Goal: Task Accomplishment & Management: Complete application form

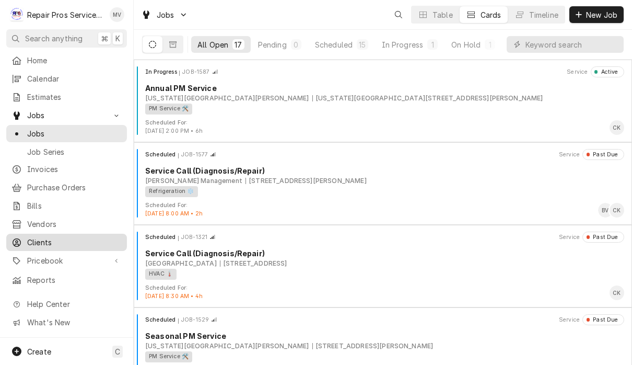
click at [51, 237] on span "Clients" at bounding box center [74, 242] width 95 height 11
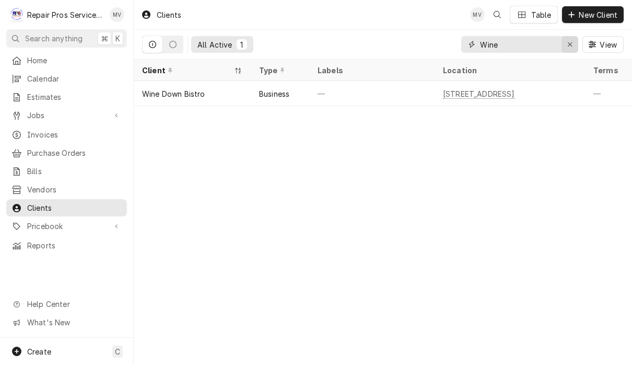
click at [566, 44] on div "Erase input" at bounding box center [570, 44] width 10 height 10
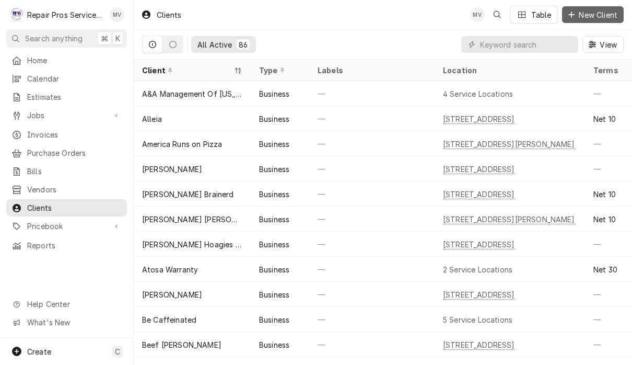
click at [602, 15] on span "New Client" at bounding box center [598, 14] width 43 height 11
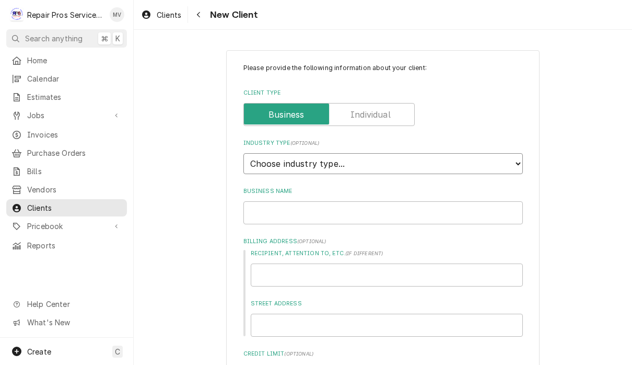
click at [386, 158] on select "Choose industry type... Residential Commercial Industrial Government" at bounding box center [382, 163] width 279 height 21
select select "2"
type textarea "x"
click at [399, 205] on input "Business Name" at bounding box center [382, 212] width 279 height 23
type input "T"
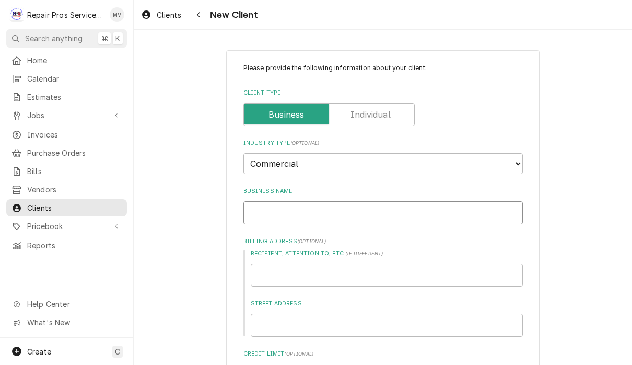
type textarea "x"
type input "Th"
type textarea "x"
type input "The"
type textarea "x"
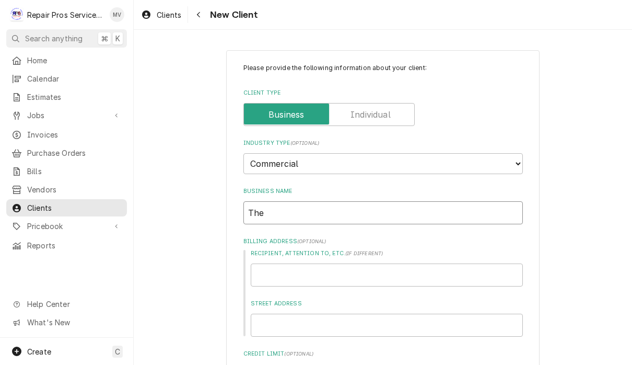
type input "The"
type textarea "x"
type input "The G"
type textarea "x"
type input "The Ga"
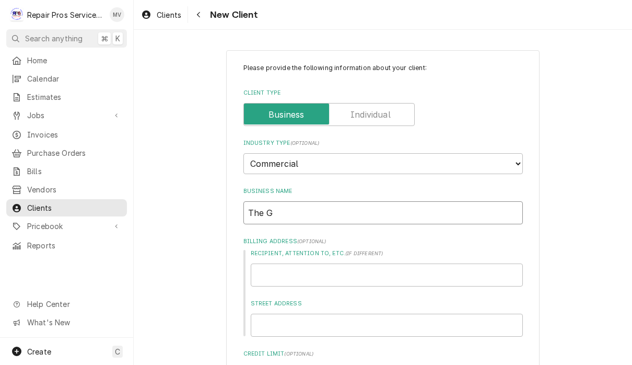
type textarea "x"
type input "The Gat"
type textarea "x"
type input "The Gath"
type textarea "x"
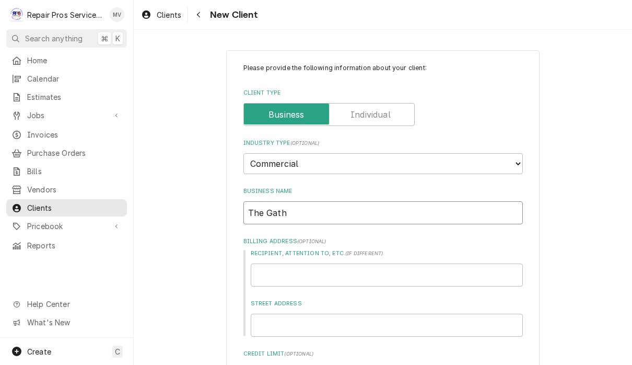
type input "The Gathe"
type textarea "x"
type input "The Gather"
type textarea "x"
type input "The Gatheri"
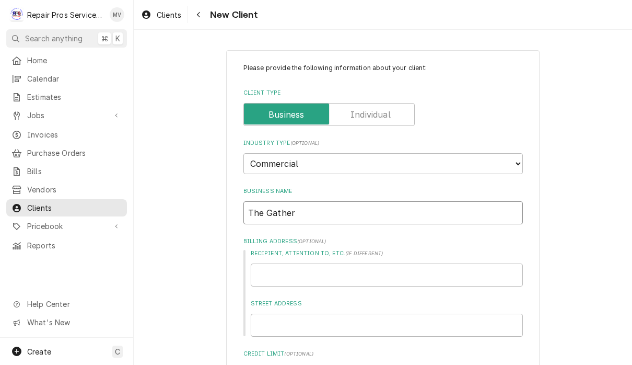
type textarea "x"
type input "The Gatherin"
type textarea "x"
type input "The Gathering"
type textarea "x"
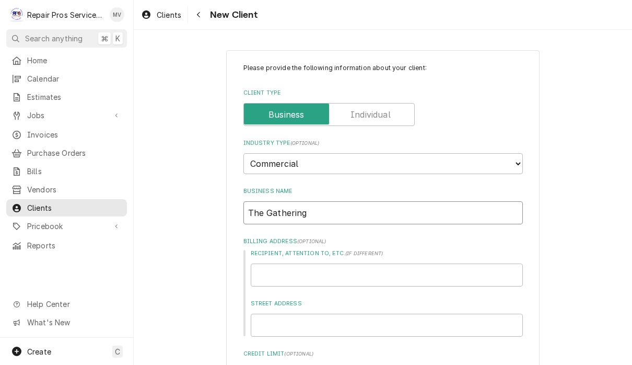
type input "The Gathering"
type textarea "x"
type input "The Gathering C"
type textarea "x"
type input "The Gathering Ch"
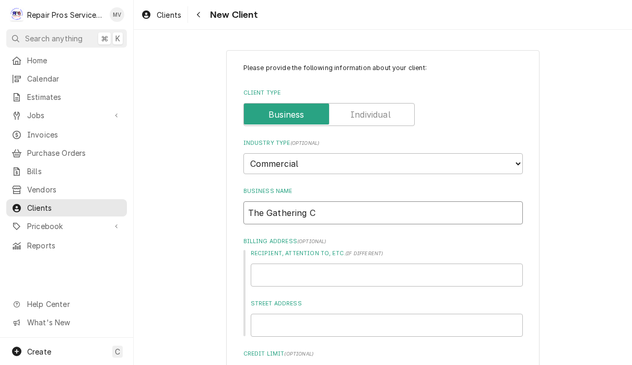
type textarea "x"
type input "The Gathering Chu"
type textarea "x"
type input "The Gathering Chur"
type textarea "x"
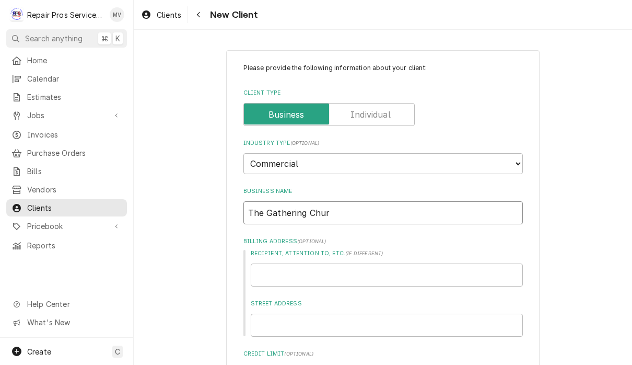
type input "The Gathering Churc"
type textarea "x"
type input "The Gathering Church"
type textarea "x"
type input "The Gathering Church"
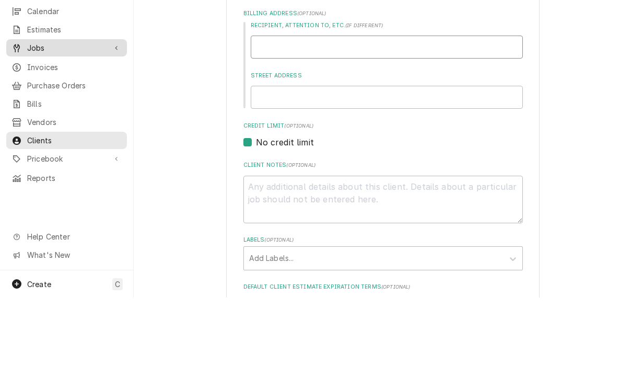
scroll to position [160, 0]
click at [435, 243] on textarea "Client Notes ( optional )" at bounding box center [382, 267] width 279 height 48
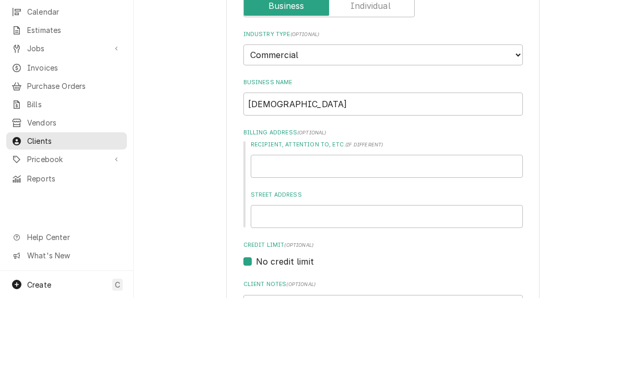
scroll to position [54, 0]
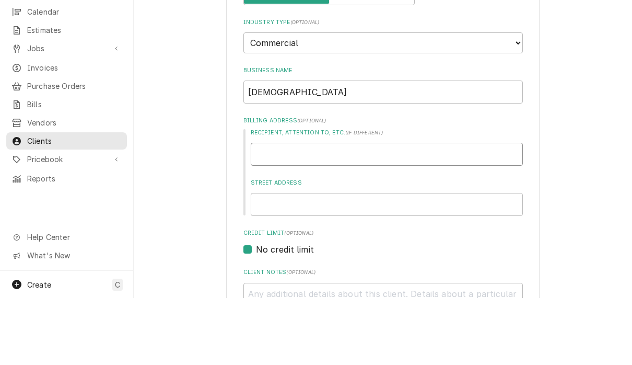
click at [316, 209] on input "Recipient, Attention To, etc. ( if different )" at bounding box center [387, 220] width 272 height 23
type input "t"
type textarea "x"
type input "th"
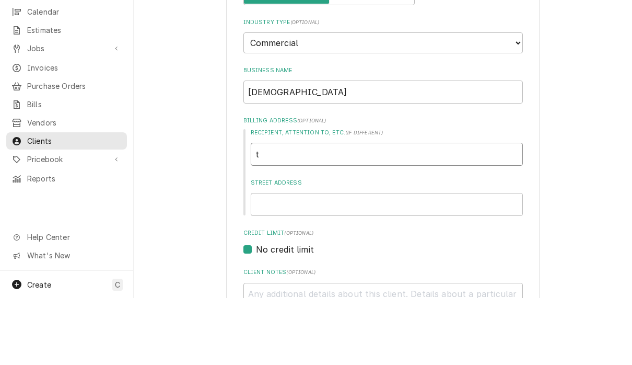
type textarea "x"
type input "the"
type textarea "x"
type input "the"
type textarea "x"
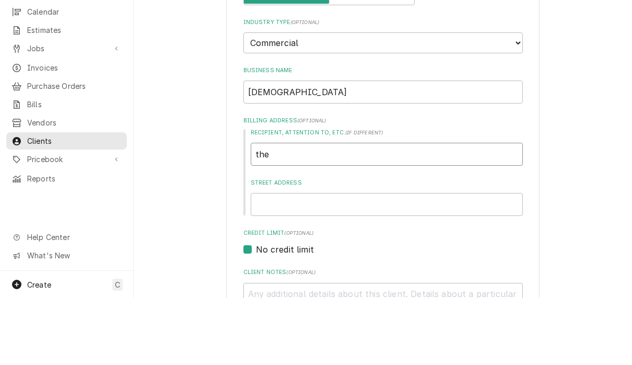
type input "the"
type textarea "x"
type input "th"
type textarea "x"
type input "t"
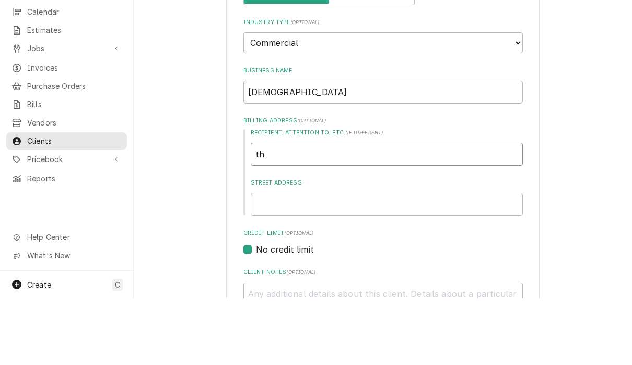
type textarea "x"
type input "T"
type textarea "x"
type input "Th"
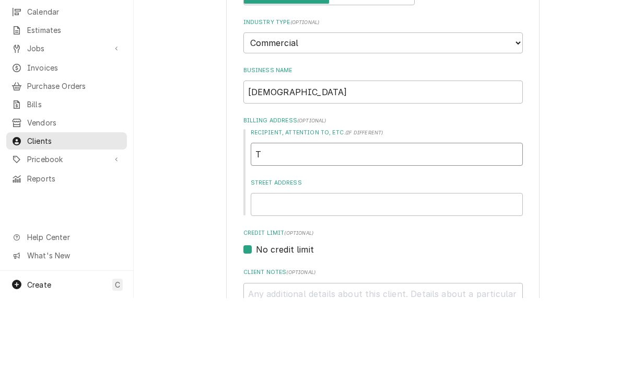
type textarea "x"
type input "The"
type textarea "x"
type input "Th"
type textarea "x"
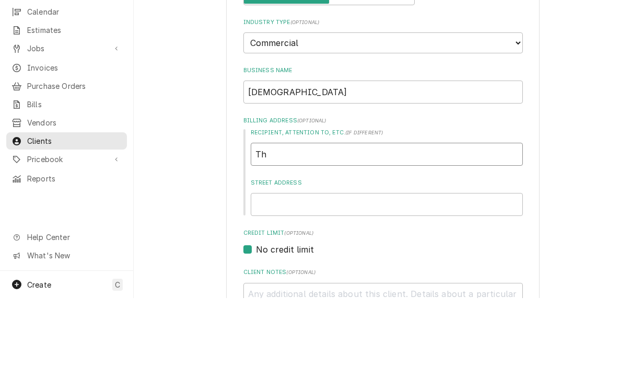
type input "T"
type textarea "x"
type input "4"
type textarea "x"
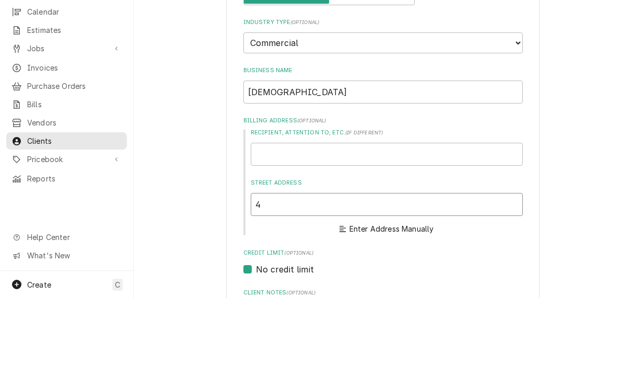
type input "44"
type textarea "x"
type input "444"
type textarea "x"
type input "4445"
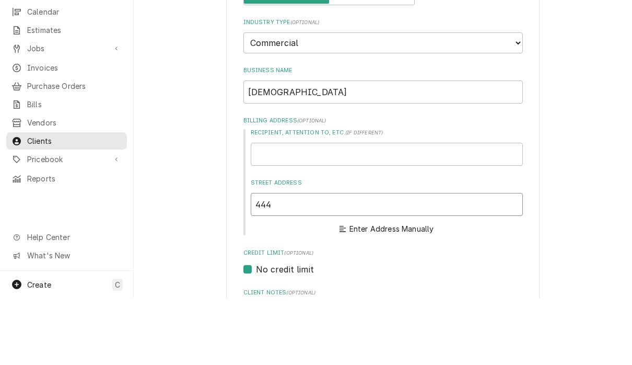
type textarea "x"
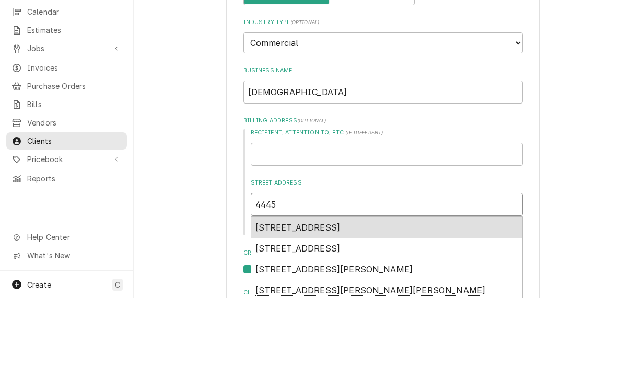
type input "4445"
type textarea "x"
type input "4445 H"
type textarea "x"
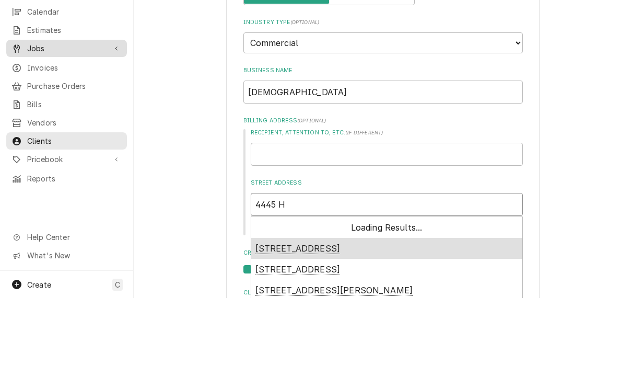
type input "4445 Hi"
type textarea "x"
type input "4445 Hix"
type textarea "x"
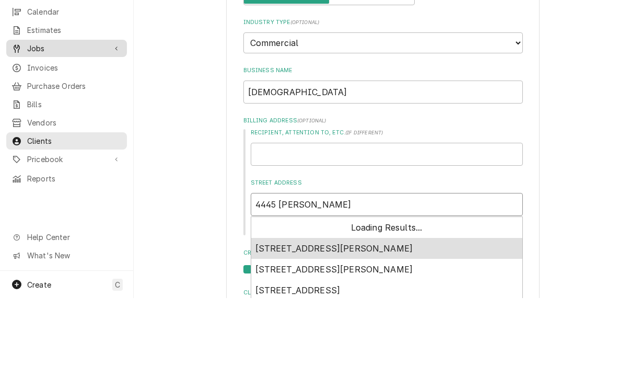
type input "4445 Hixo"
type textarea "x"
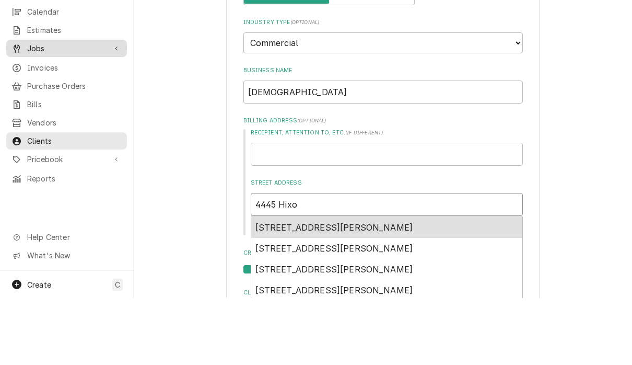
type input "4445 Hixon"
type textarea "x"
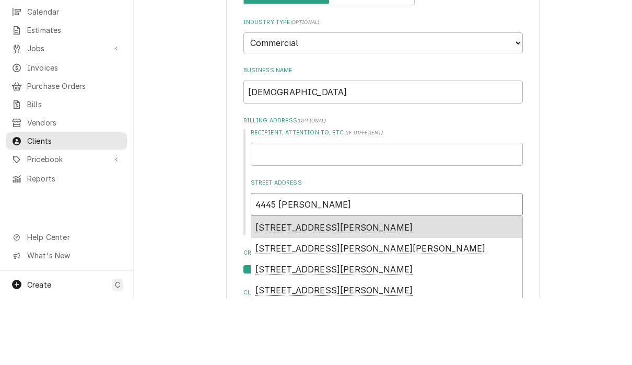
click at [443, 284] on div "4445 Hixson Pike, Hixson, TN, USA" at bounding box center [386, 294] width 271 height 21
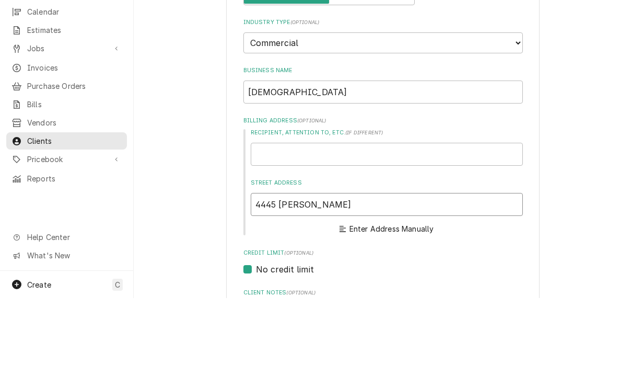
type input "4445 Hixson Pike"
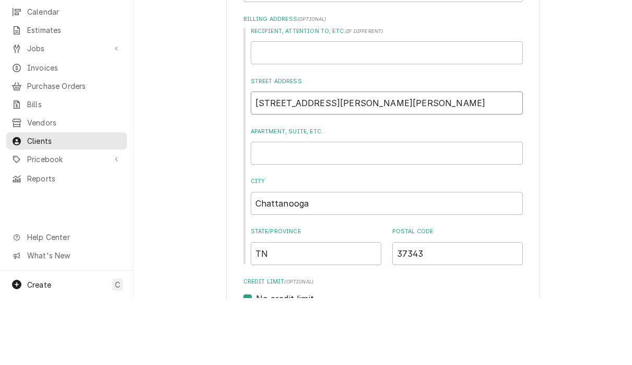
scroll to position [160, 0]
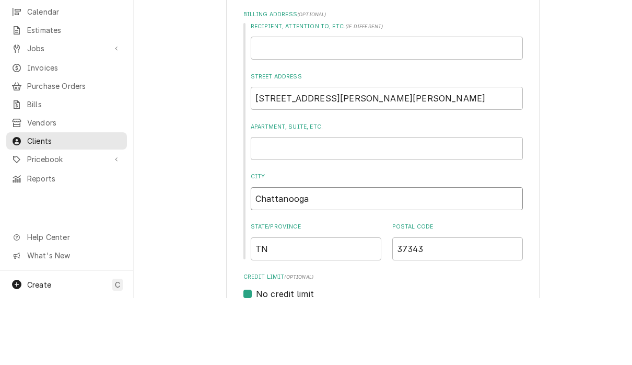
click at [441, 254] on input "Chattanooga" at bounding box center [387, 265] width 272 height 23
type textarea "x"
type input "Chattanoog"
type textarea "x"
type input "Chattanoo"
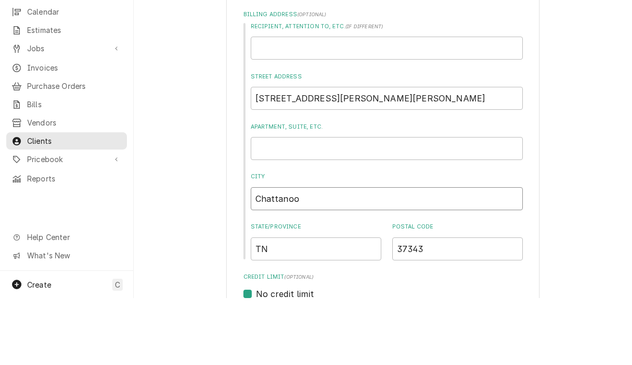
type textarea "x"
type input "Chattano"
type textarea "x"
type input "Chattan"
type textarea "x"
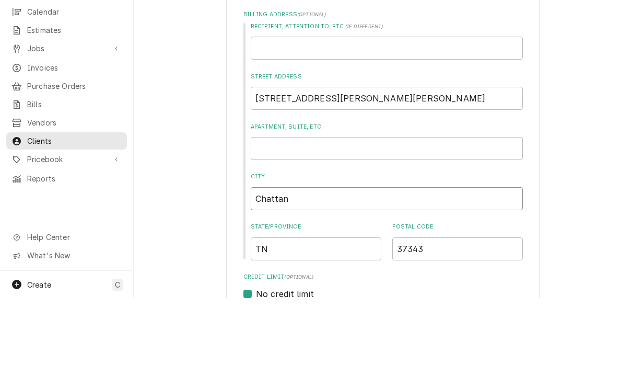
type input "Chatta"
type textarea "x"
type input "Chatt"
type textarea "x"
type input "Chat"
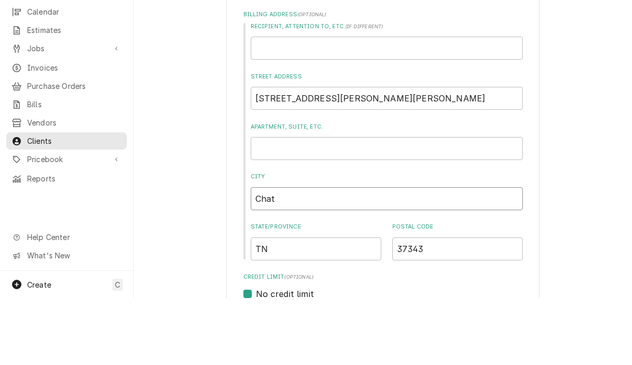
type textarea "x"
type input "Cha"
type textarea "x"
type input "Ch"
type textarea "x"
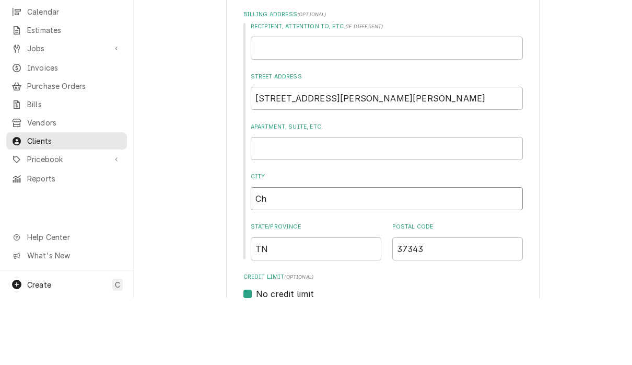
type input "C"
type textarea "x"
type input "H"
type textarea "x"
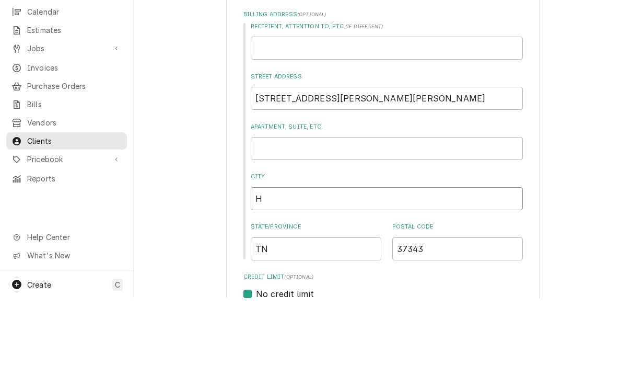
type input "Hi"
type textarea "x"
type input "Hix"
type textarea "x"
type input "Hixs"
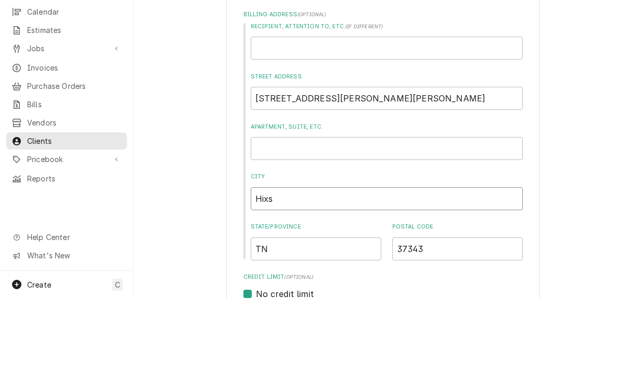
type textarea "x"
type input "Hixso"
type textarea "x"
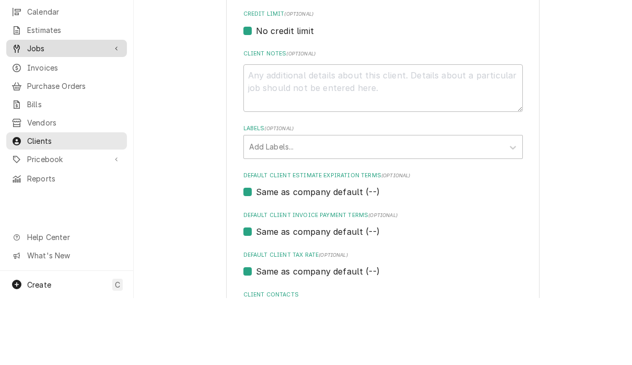
scroll to position [441, 0]
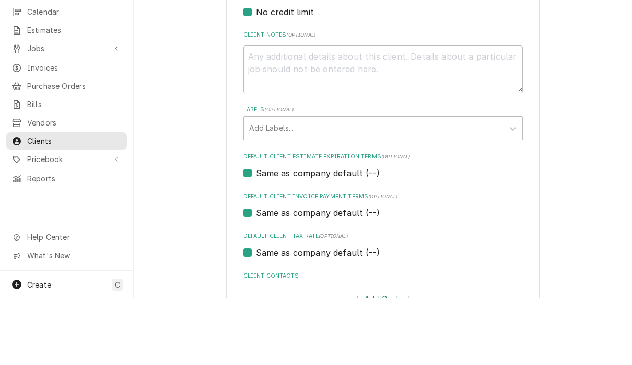
type input "Hixson"
click at [394, 358] on button "Add Contact" at bounding box center [383, 365] width 60 height 15
type textarea "x"
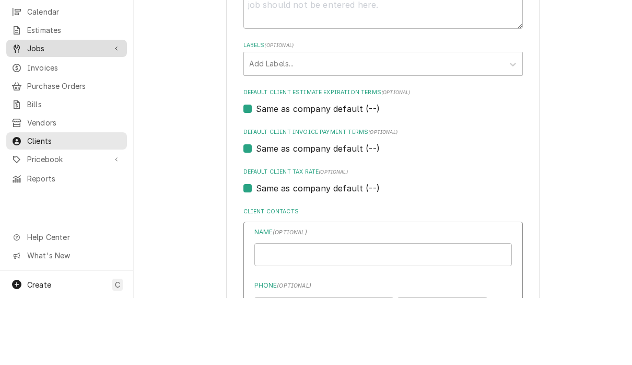
scroll to position [511, 0]
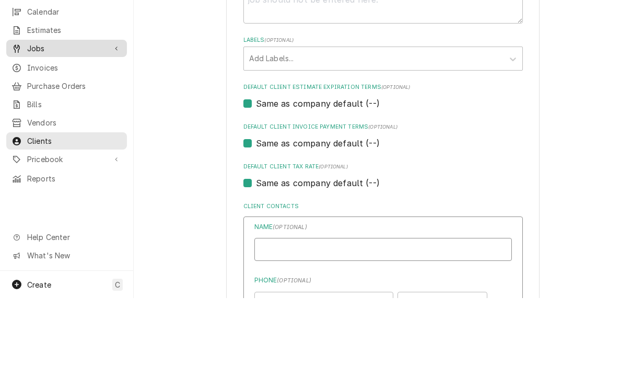
click at [377, 304] on input "Business Name" at bounding box center [382, 315] width 257 height 23
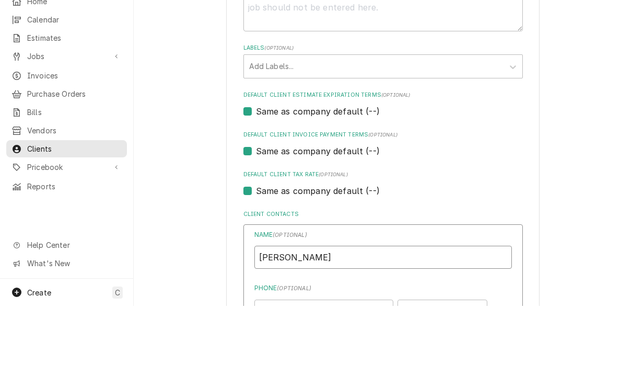
type input "Tammy Bowers"
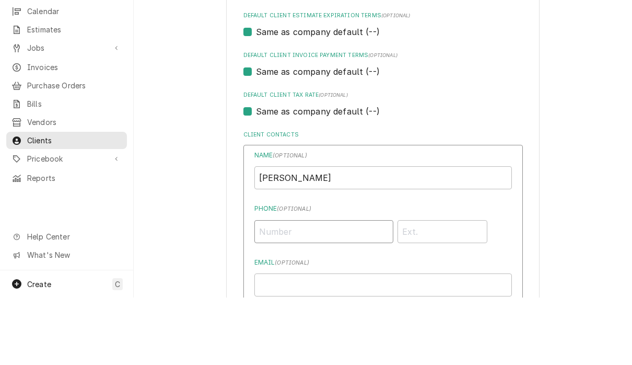
scroll to position [586, 0]
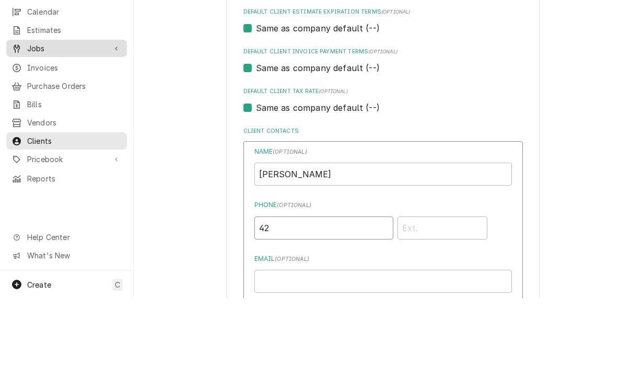
type input "4"
type input "(912) 704-7409"
click at [418, 336] on input "Email ( optional )" at bounding box center [382, 347] width 257 height 23
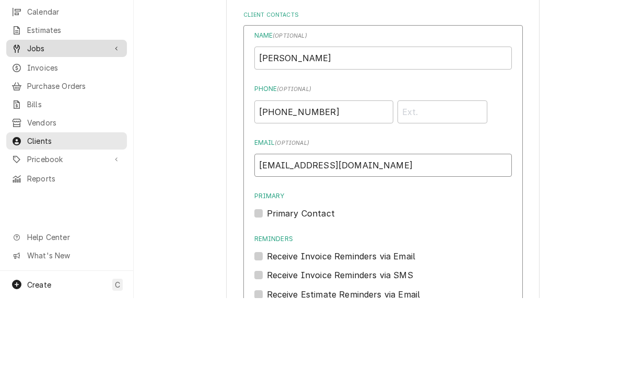
scroll to position [719, 0]
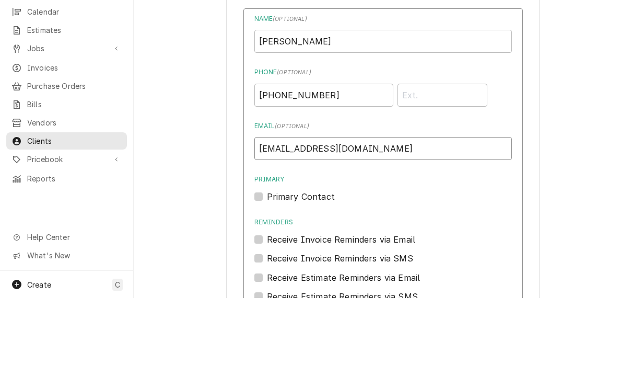
type input "Bowerslanding@gmail.com"
click at [265, 257] on div "Primary Contact" at bounding box center [382, 263] width 257 height 13
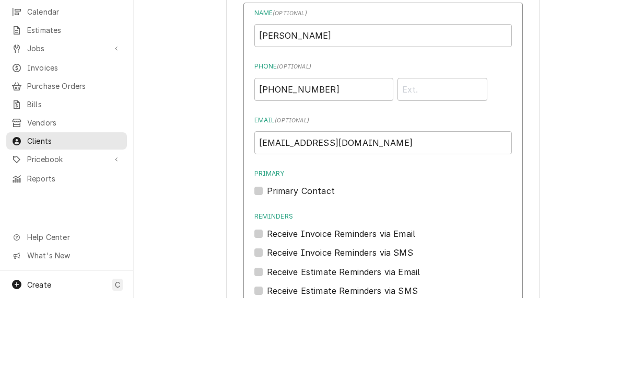
click at [279, 251] on label "Primary Contact" at bounding box center [301, 257] width 68 height 13
click at [279, 251] on input "Primary" at bounding box center [395, 262] width 257 height 23
checkbox input "true"
click at [267, 294] on label "Receive Invoice Reminders via Email" at bounding box center [341, 300] width 149 height 13
click at [267, 294] on input "Reminders" at bounding box center [395, 305] width 257 height 23
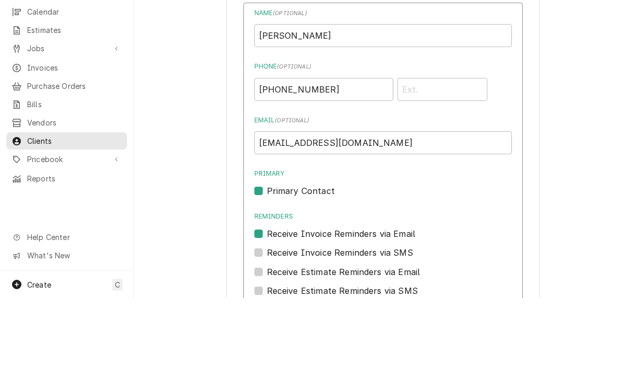
checkbox input "true"
click at [268, 332] on label "Receive Estimate Reminders via Email" at bounding box center [344, 338] width 154 height 13
click at [268, 332] on input "Contact Edit Form" at bounding box center [395, 343] width 257 height 23
checkbox input "true"
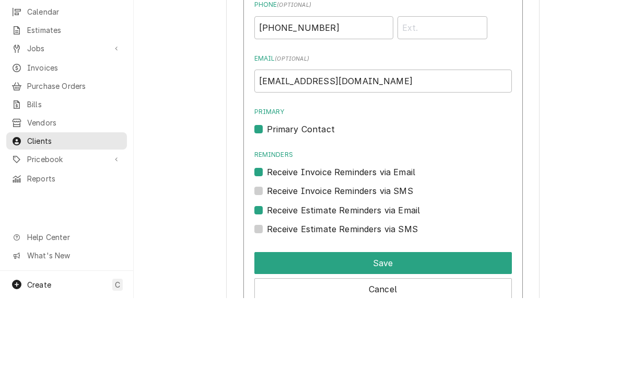
scroll to position [807, 0]
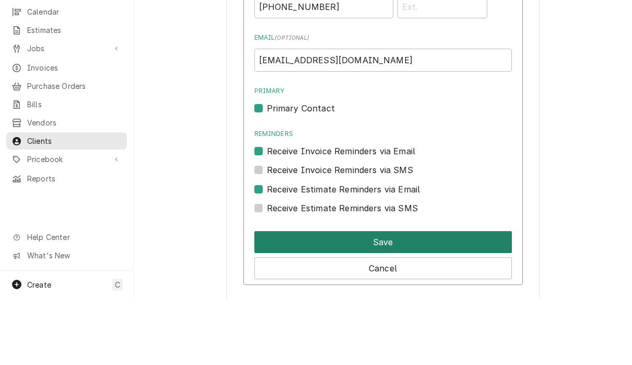
click at [397, 298] on button "Save" at bounding box center [382, 309] width 257 height 22
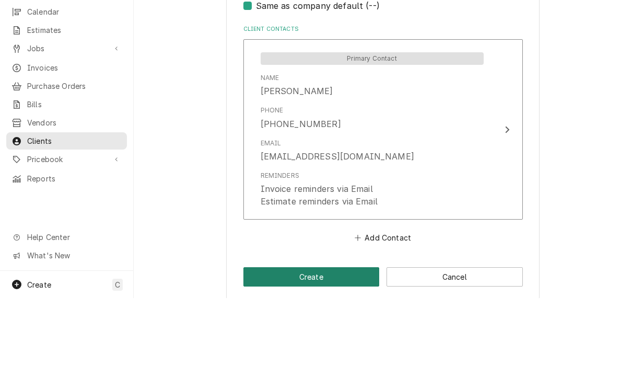
click at [350, 334] on button "Create" at bounding box center [311, 343] width 136 height 19
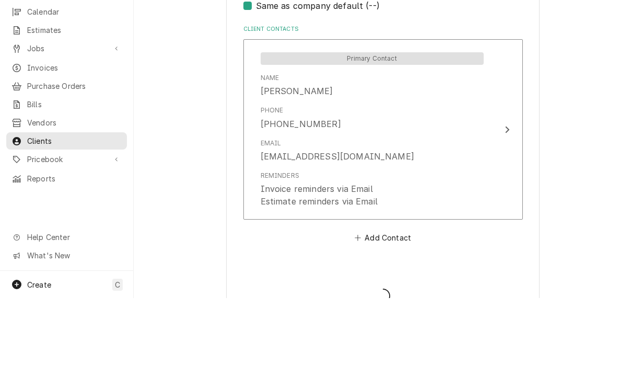
type textarea "x"
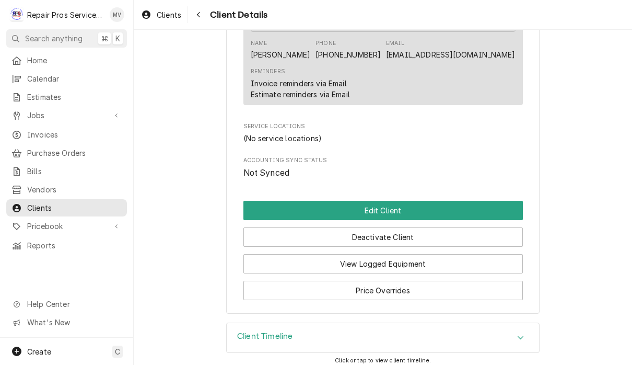
scroll to position [378, 0]
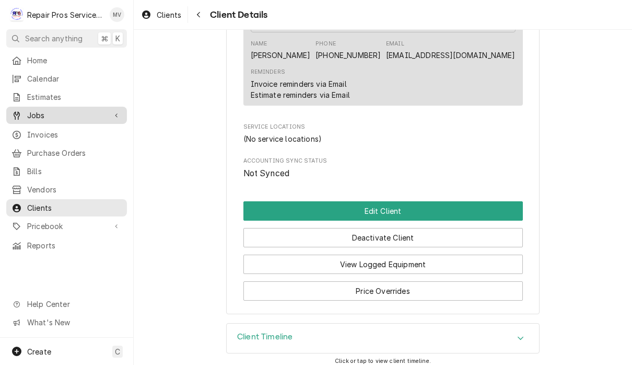
click at [49, 115] on span "Jobs" at bounding box center [66, 115] width 79 height 11
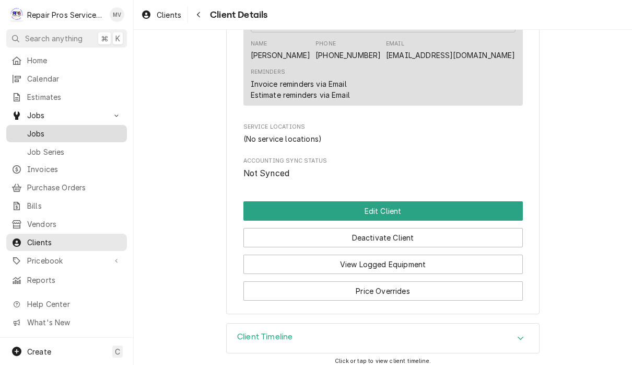
click at [35, 127] on div "Jobs" at bounding box center [66, 133] width 116 height 13
